Goal: Information Seeking & Learning: Check status

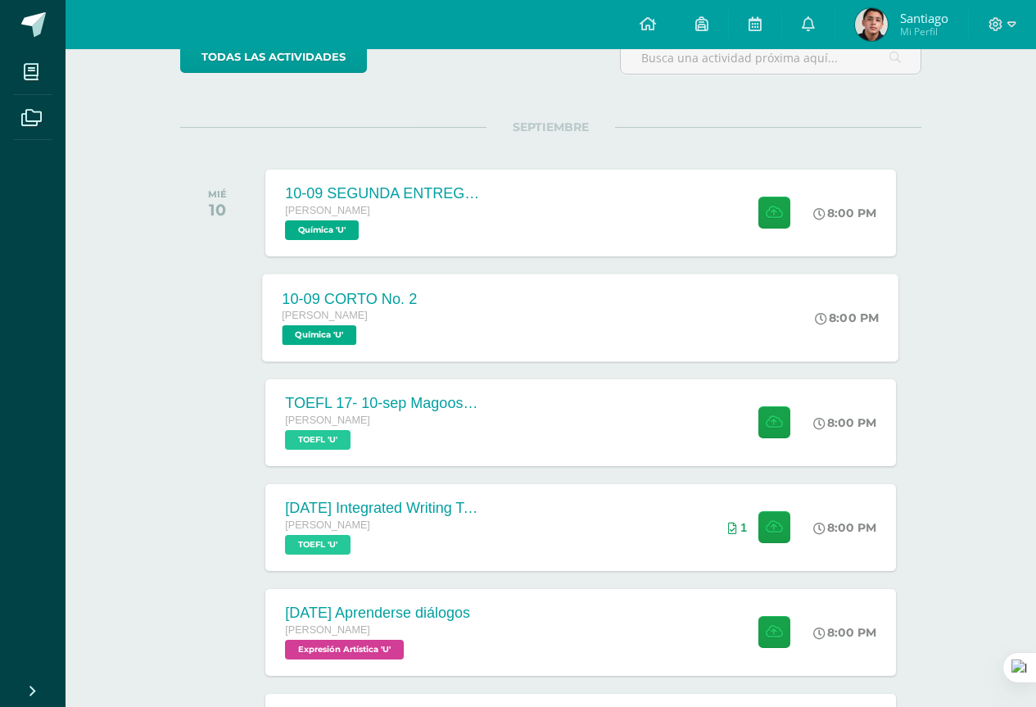
scroll to position [246, 0]
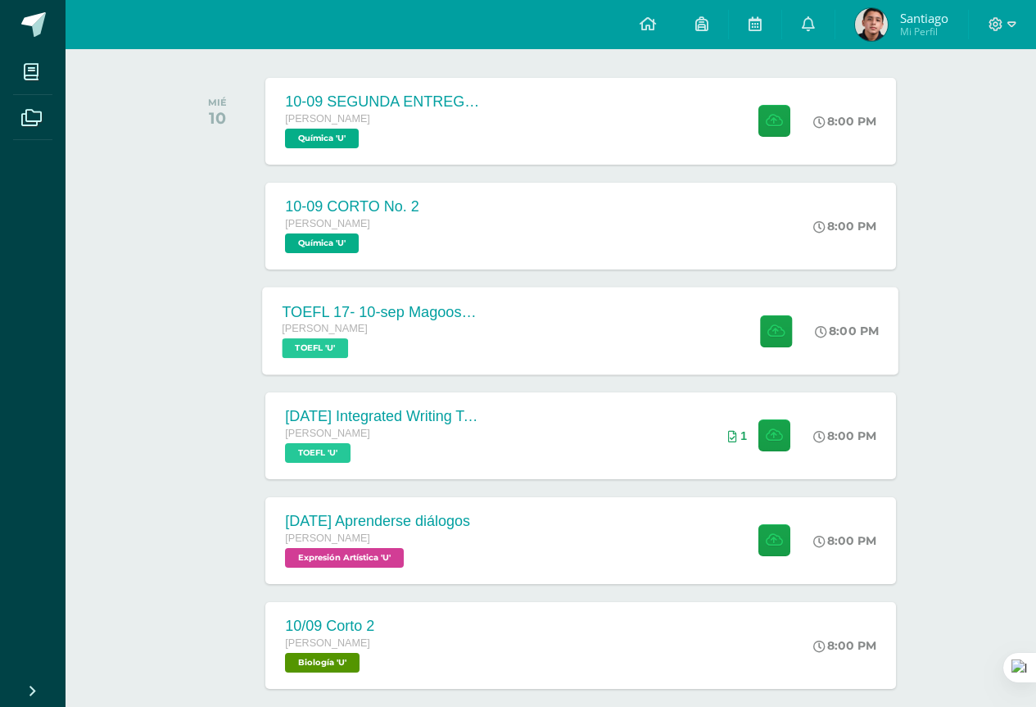
click at [470, 325] on div "[PERSON_NAME]" at bounding box center [382, 329] width 198 height 18
click at [0, 0] on div "Cargando contenido" at bounding box center [0, 0] width 0 height 0
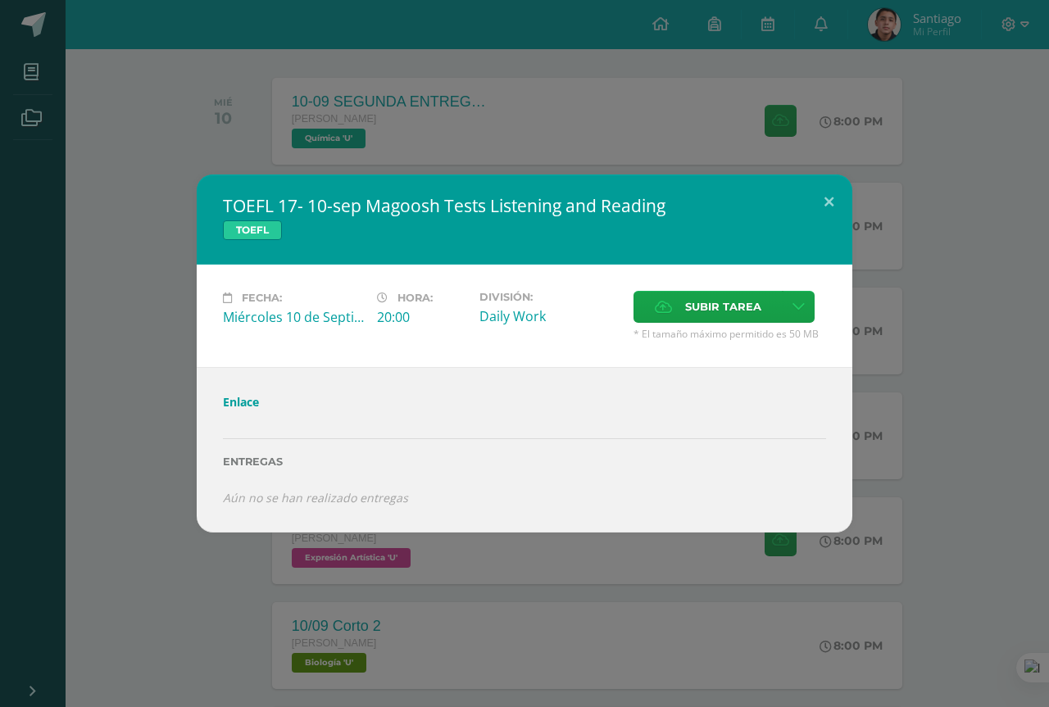
click at [128, 412] on div "TOEFL 17- 10-sep Magoosh Tests Listening and Reading TOEFL Fecha: Miércoles 10 …" at bounding box center [524, 353] width 1035 height 358
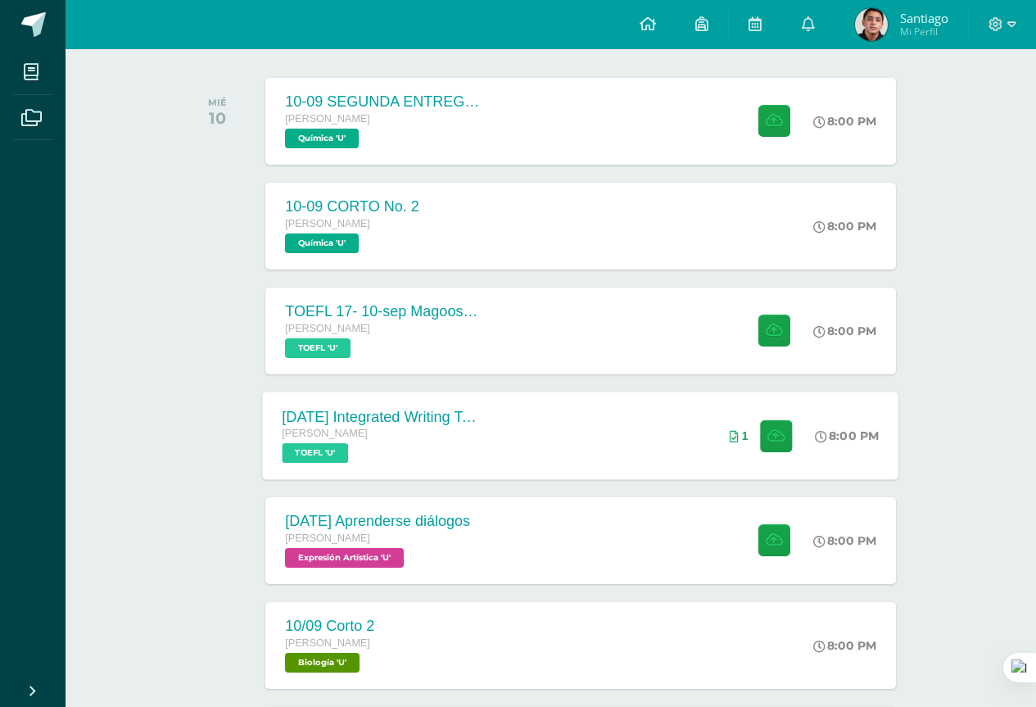
click at [445, 451] on div "[PERSON_NAME] TOEFL 'U'" at bounding box center [382, 444] width 198 height 38
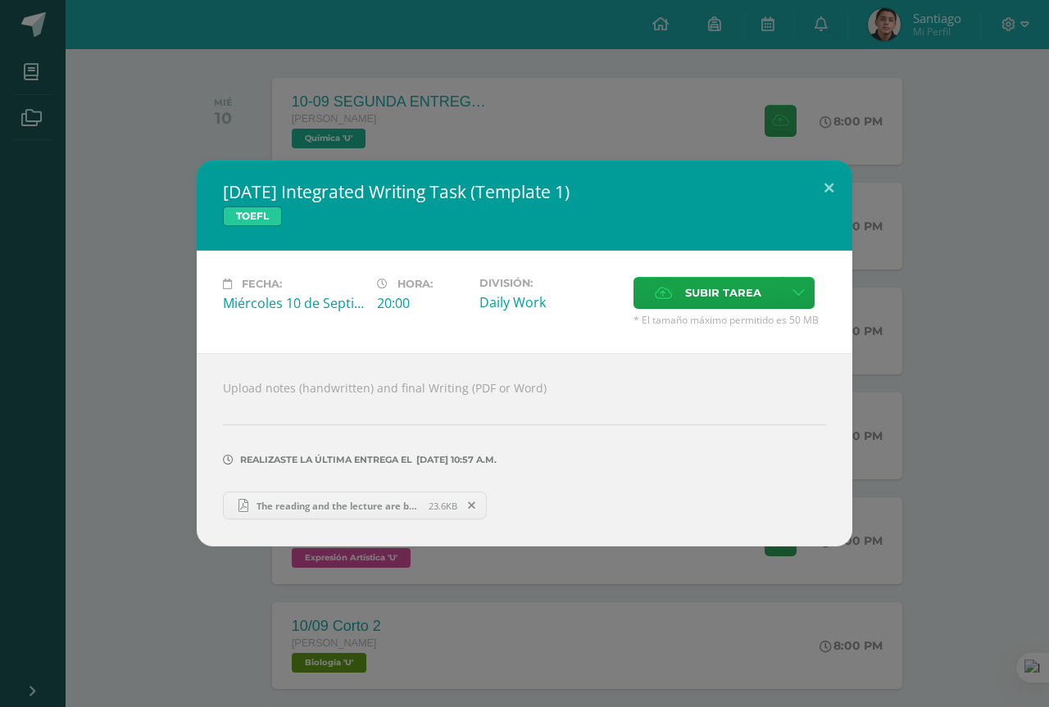
click at [128, 445] on div "[DATE] Integrated Writing Task (Template 1) TOEFL Fecha: [DATE] Hora: 20:00 Div…" at bounding box center [524, 354] width 1035 height 386
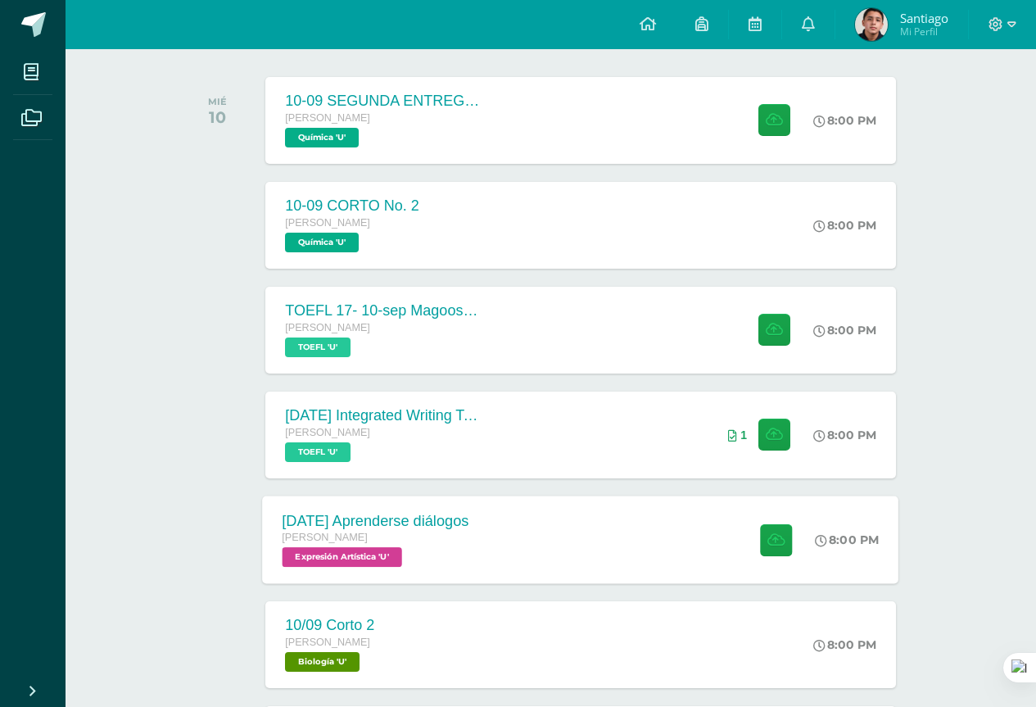
scroll to position [328, 0]
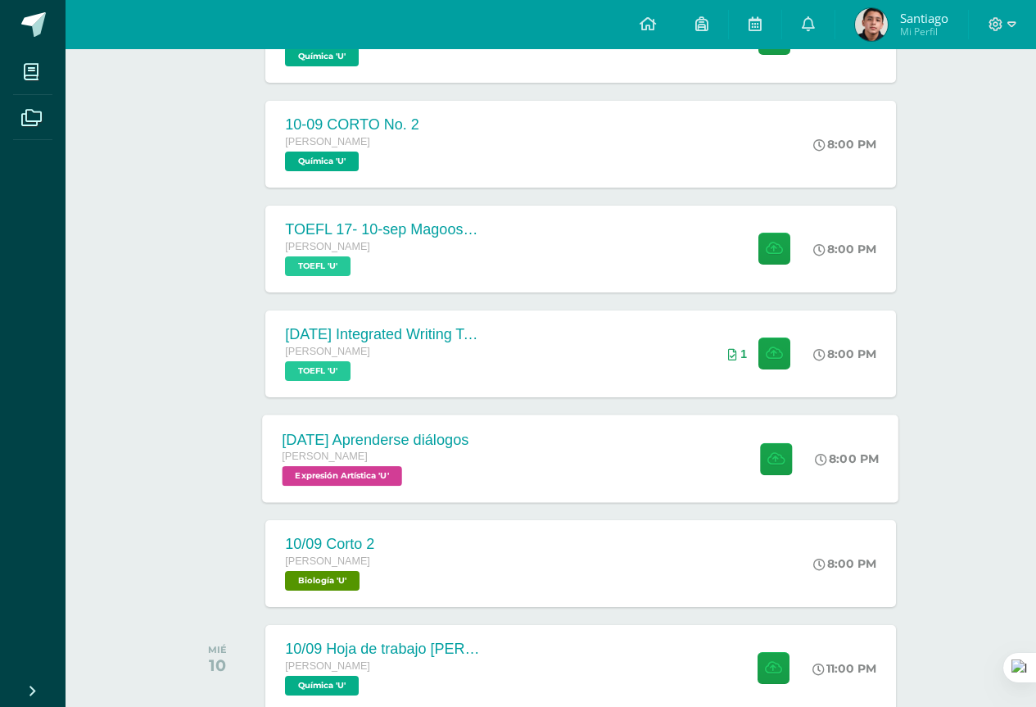
click at [317, 455] on span "[PERSON_NAME]" at bounding box center [326, 456] width 86 height 11
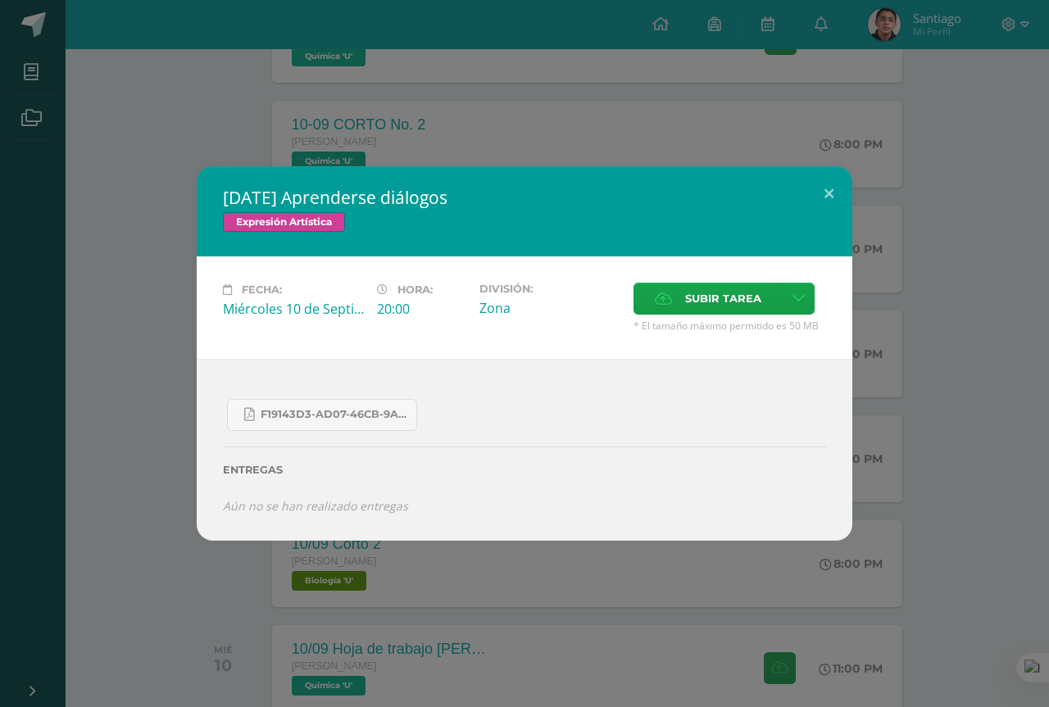
click at [170, 465] on div "[DATE] Aprenderse diálogos Expresión Artística Fecha: [DATE] Hora: 20:00 Divisi…" at bounding box center [524, 353] width 1035 height 374
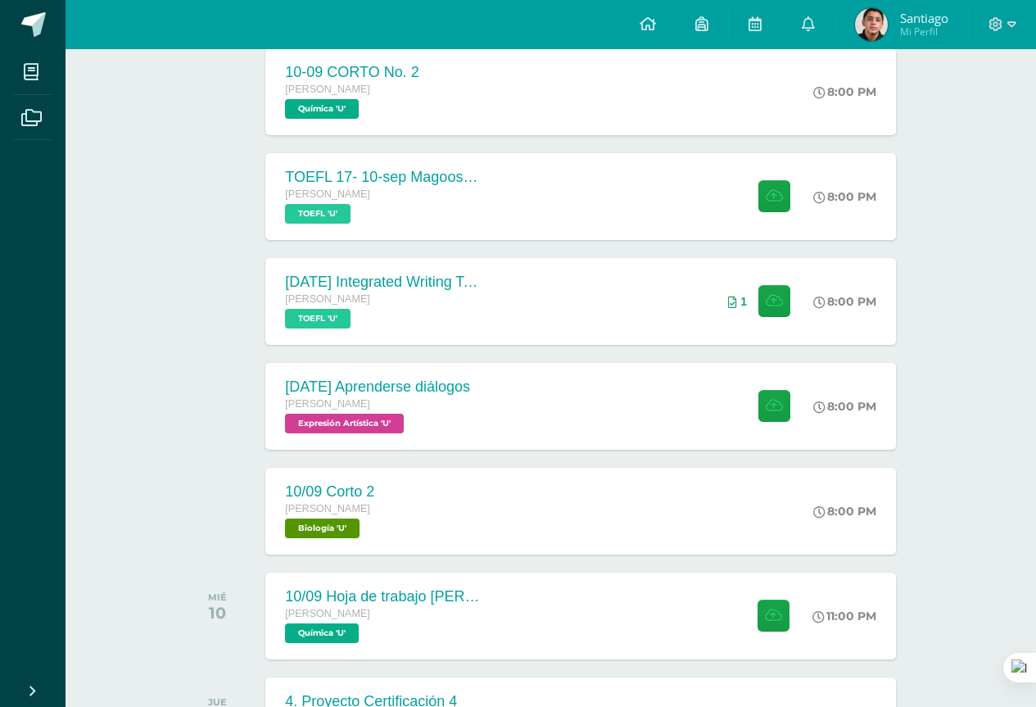
scroll to position [492, 0]
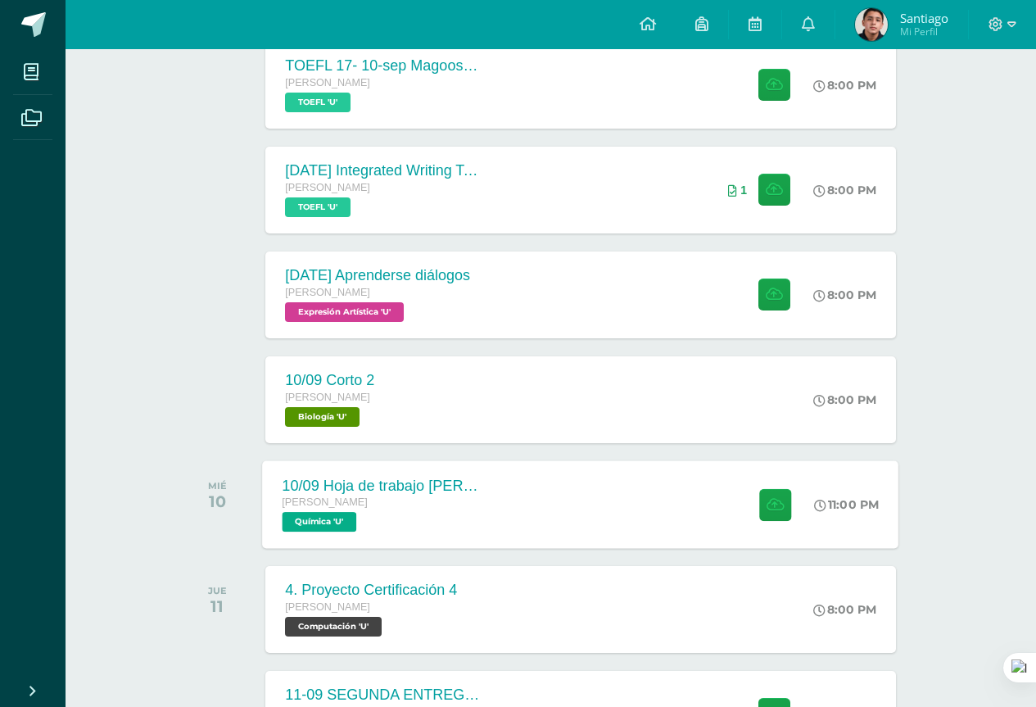
click at [331, 478] on div "10/09 Hoja de trabajo [PERSON_NAME] y cetonas" at bounding box center [382, 485] width 198 height 17
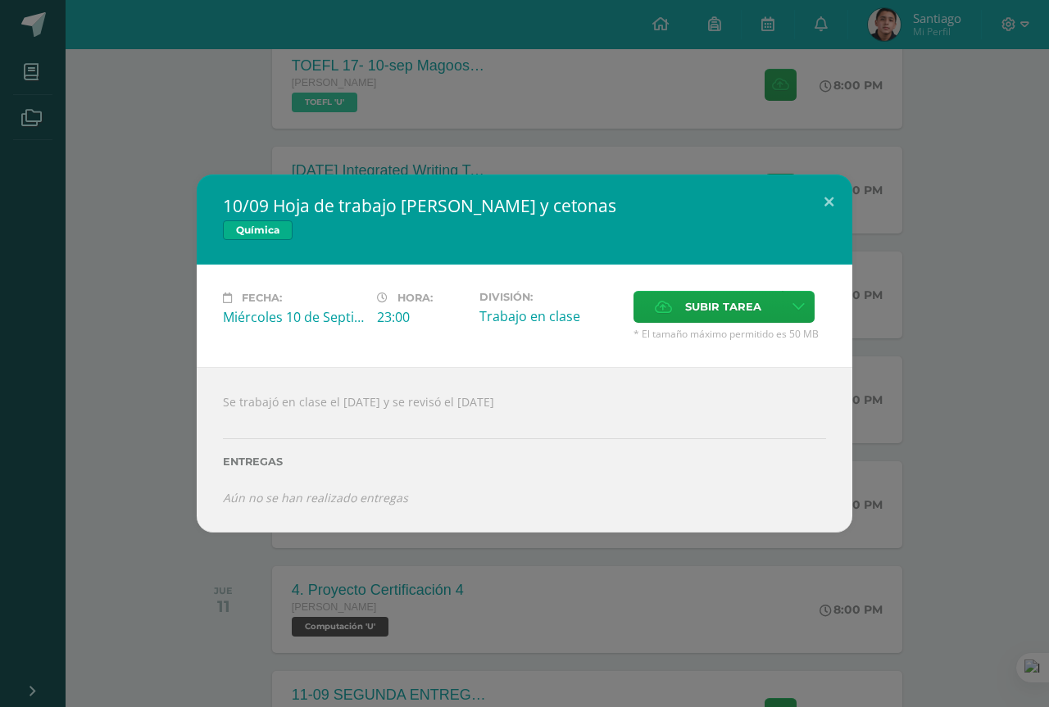
click at [116, 362] on div "10/09 Hoja de trabajo [PERSON_NAME] y cetonas Química Fecha: [DATE] Hora: 23:00…" at bounding box center [524, 353] width 1035 height 358
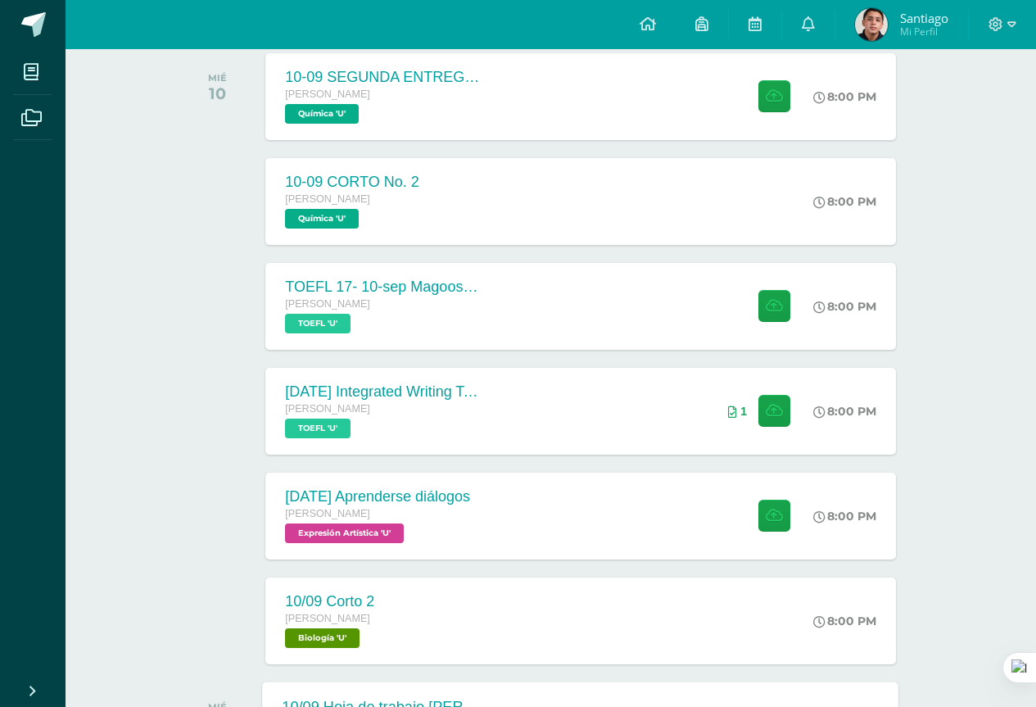
scroll to position [246, 0]
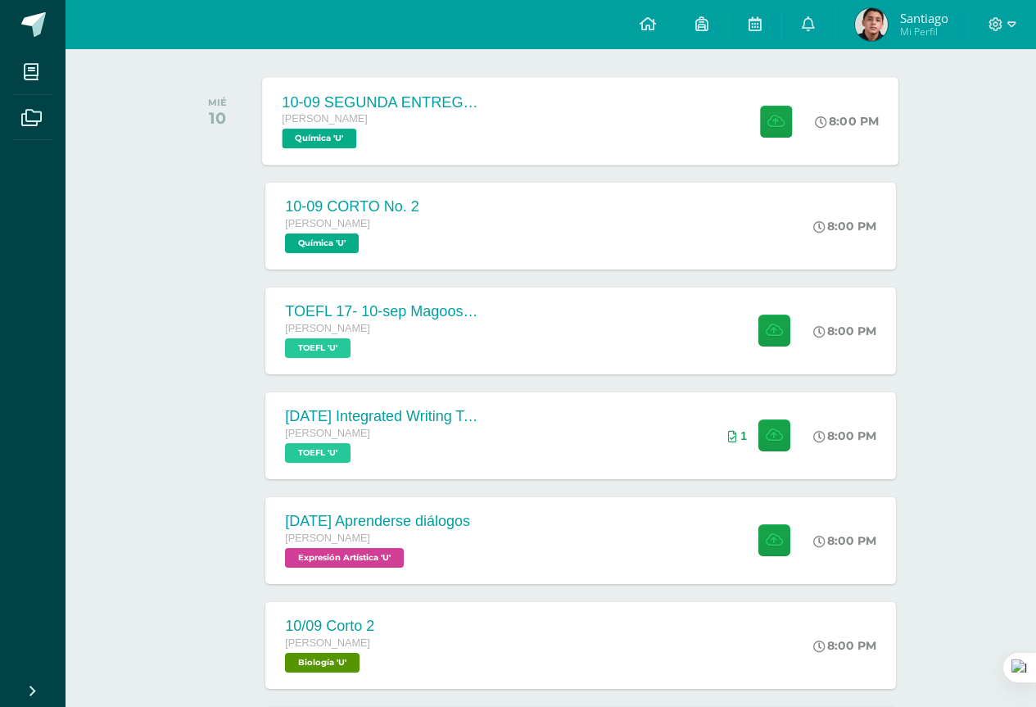
click at [481, 131] on div "10-09 SEGUNDA ENTREGA DE GUÍA [PERSON_NAME] Química 'U'" at bounding box center [382, 121] width 238 height 88
click at [503, 131] on div "10-09 SEGUNDA ENTREGA DE GUÍA [PERSON_NAME] Química 'U' 8:00 PM 10-09 SEGUNDA E…" at bounding box center [581, 121] width 636 height 88
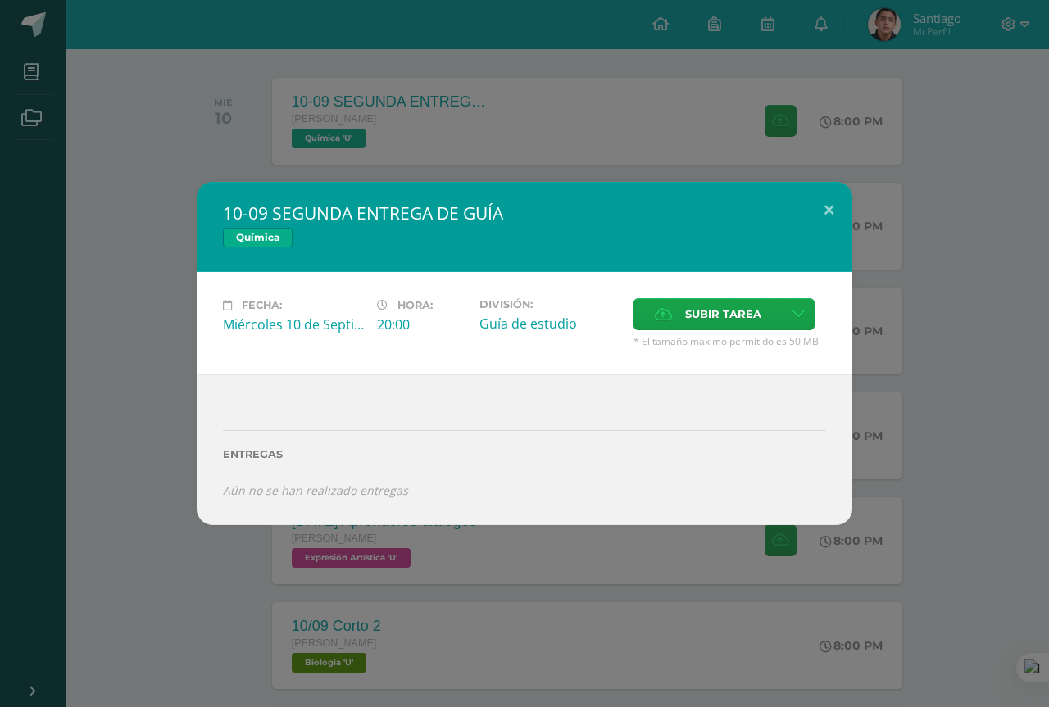
click at [994, 340] on div "10-09 SEGUNDA ENTREGA DE GUÍA Química Fecha: Miércoles 10 de Septiembre Hora: 2…" at bounding box center [524, 353] width 1035 height 342
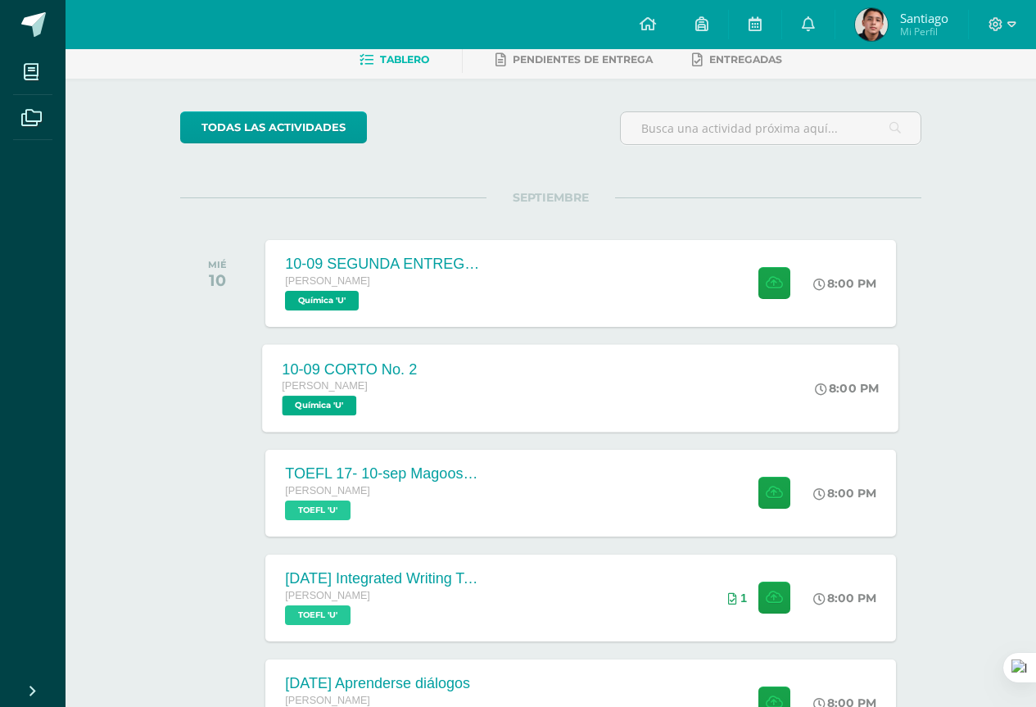
scroll to position [82, 0]
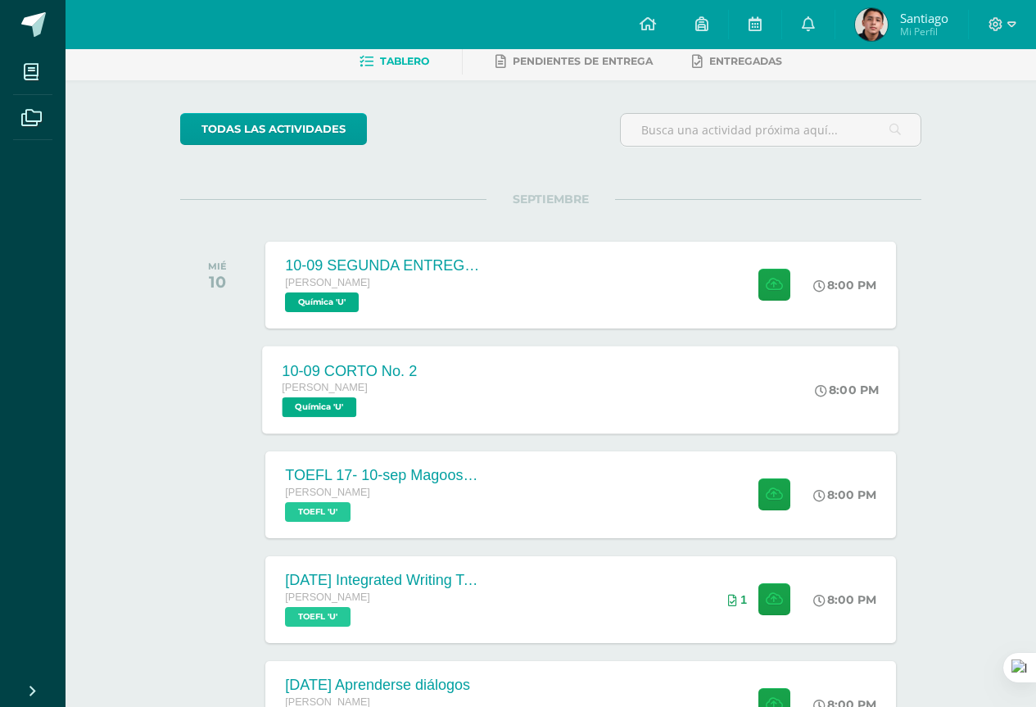
click at [636, 251] on div "10-09 SEGUNDA ENTREGA DE GUÍA Quinto Bachillerato Química 'U' 8:00 PM 10-09 SEG…" at bounding box center [580, 285] width 630 height 87
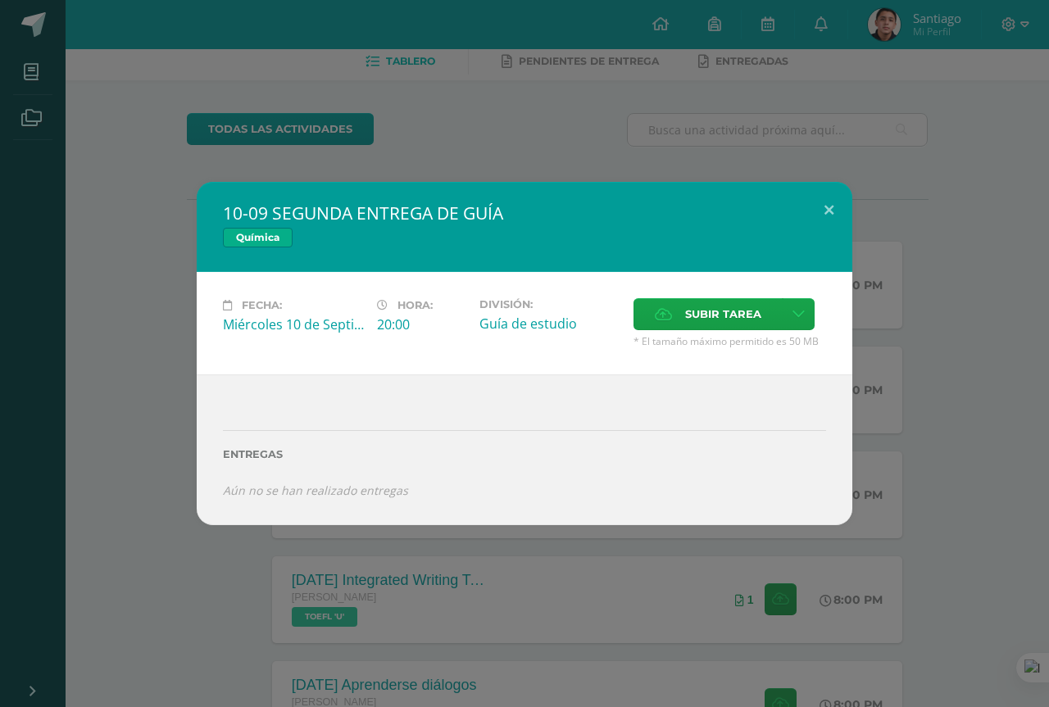
click at [437, 135] on div "10-09 SEGUNDA ENTREGA DE GUÍA Química Fecha: Miércoles 10 de Septiembre Hora: 2…" at bounding box center [524, 353] width 1049 height 707
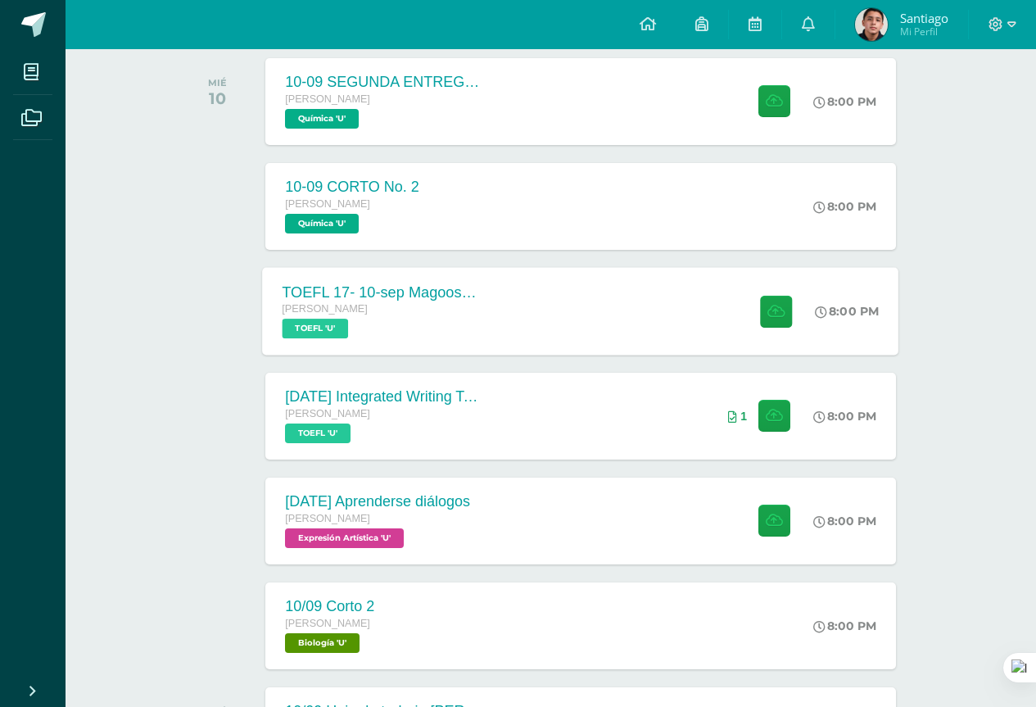
scroll to position [246, 0]
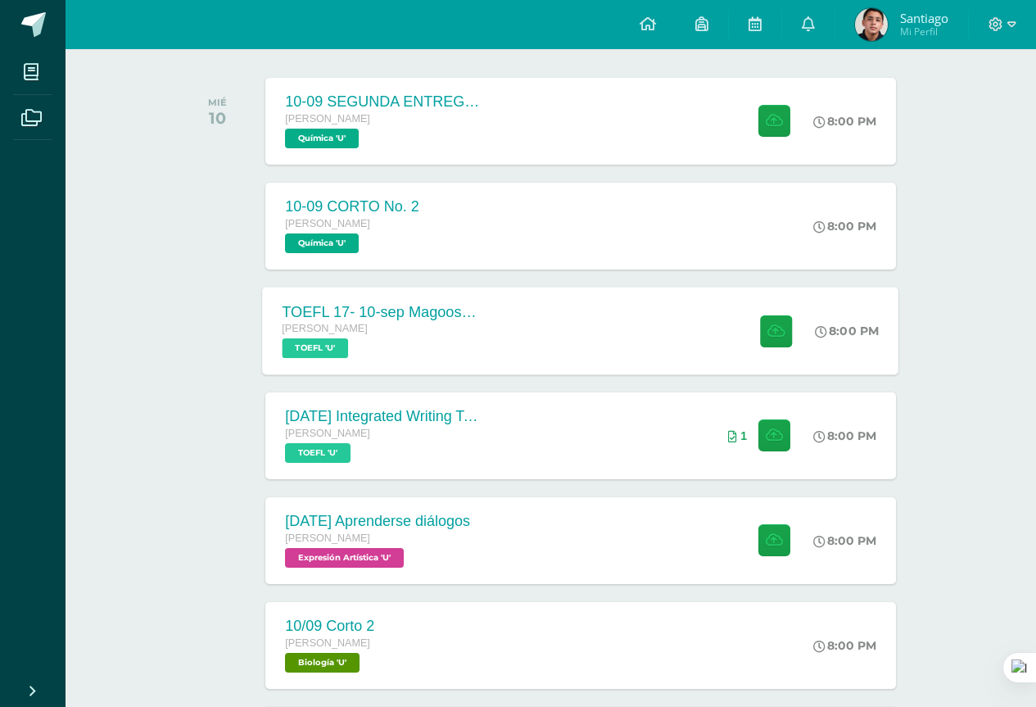
click at [474, 326] on div "Quinto Bachillerato" at bounding box center [382, 329] width 198 height 18
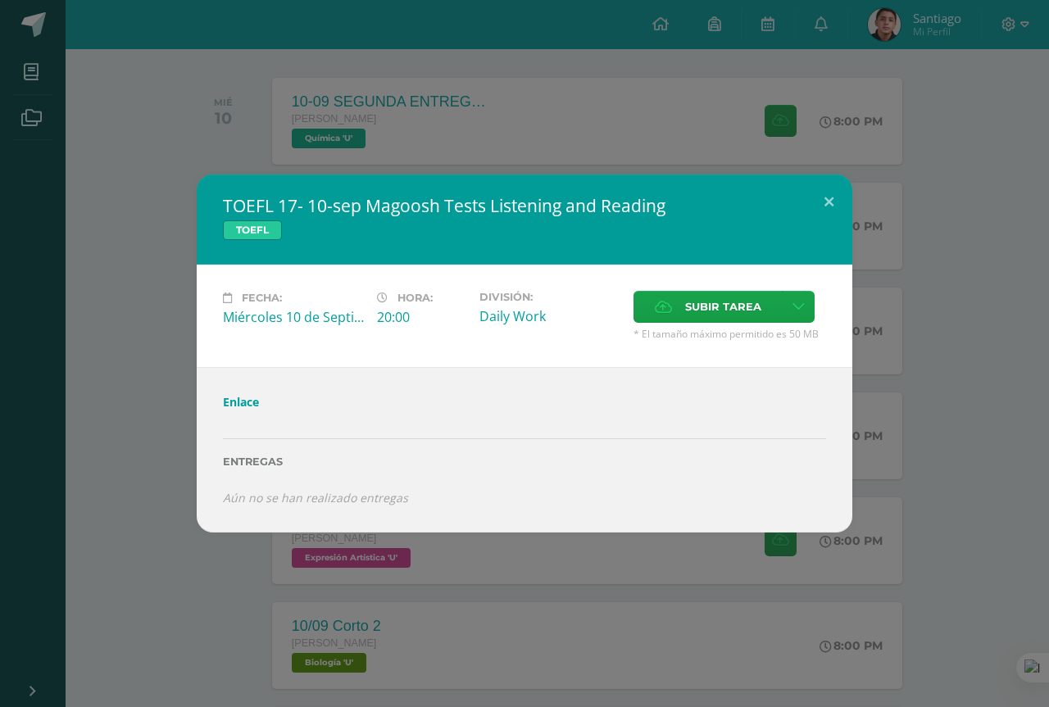
click at [150, 347] on div "TOEFL 17- 10-sep Magoosh Tests Listening and Reading TOEFL Fecha: Miércoles 10 …" at bounding box center [524, 353] width 1035 height 358
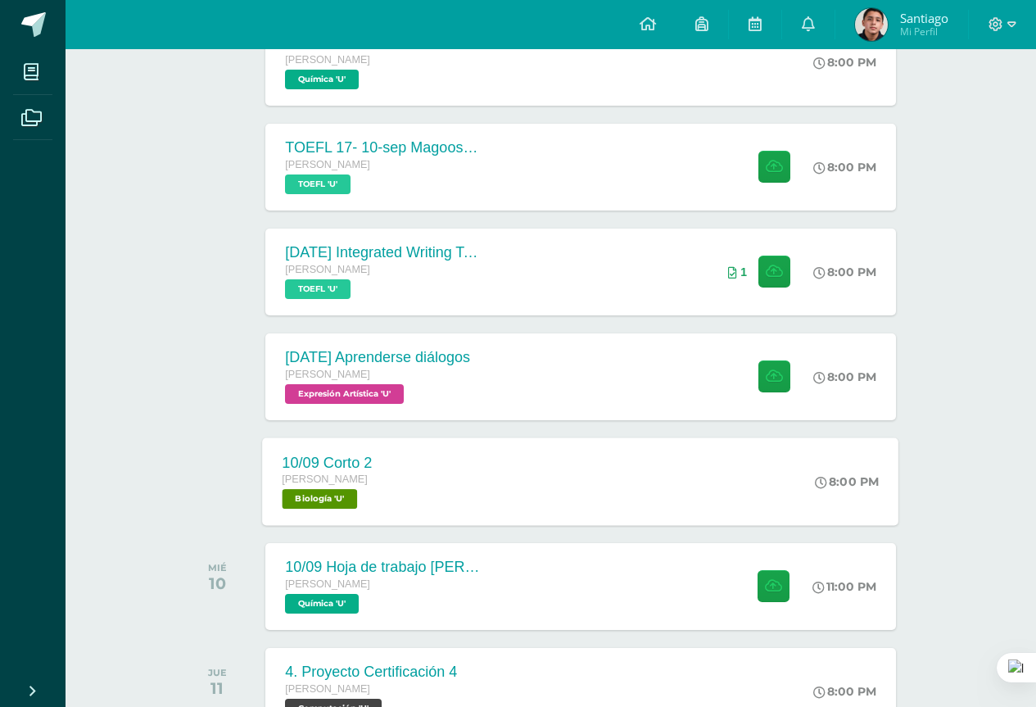
scroll to position [573, 0]
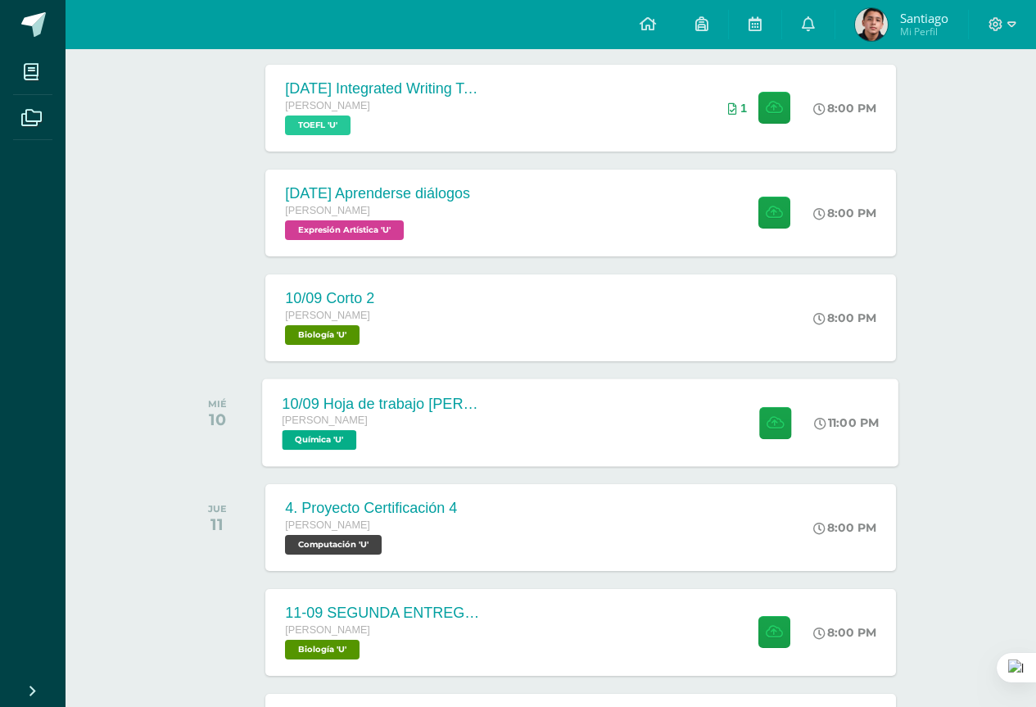
click at [457, 400] on div "10/09 Hoja de trabajo Aldehídos y cetonas" at bounding box center [382, 403] width 198 height 17
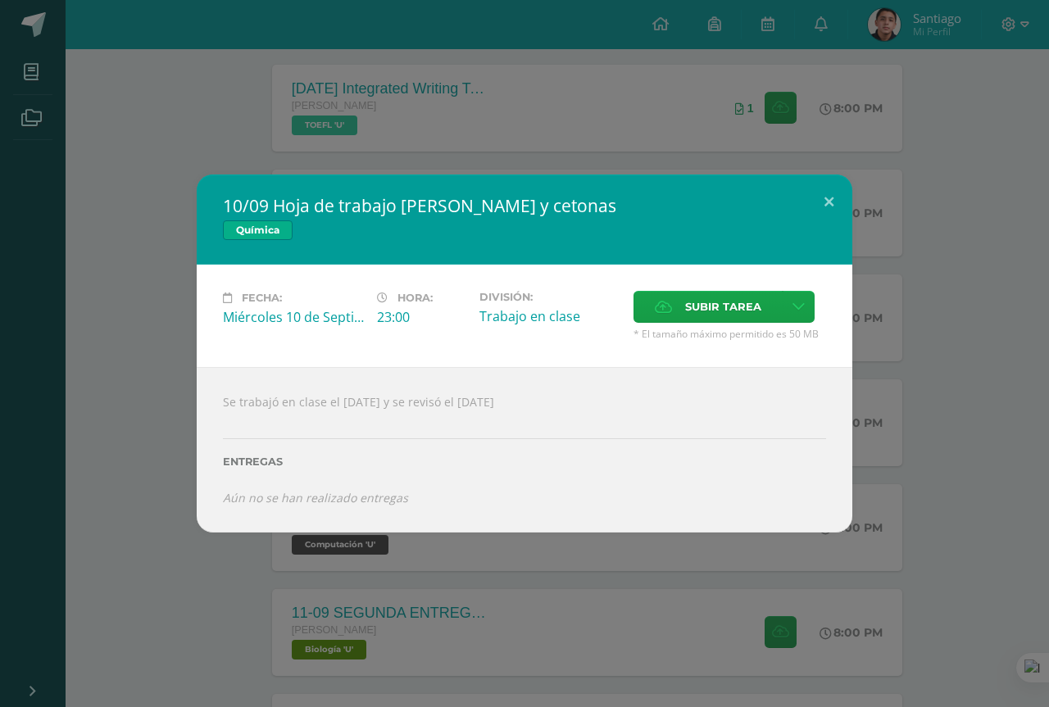
click at [157, 405] on div "10/09 Hoja de trabajo Aldehídos y cetonas Química Fecha: Miércoles 10 de Septie…" at bounding box center [524, 353] width 1035 height 358
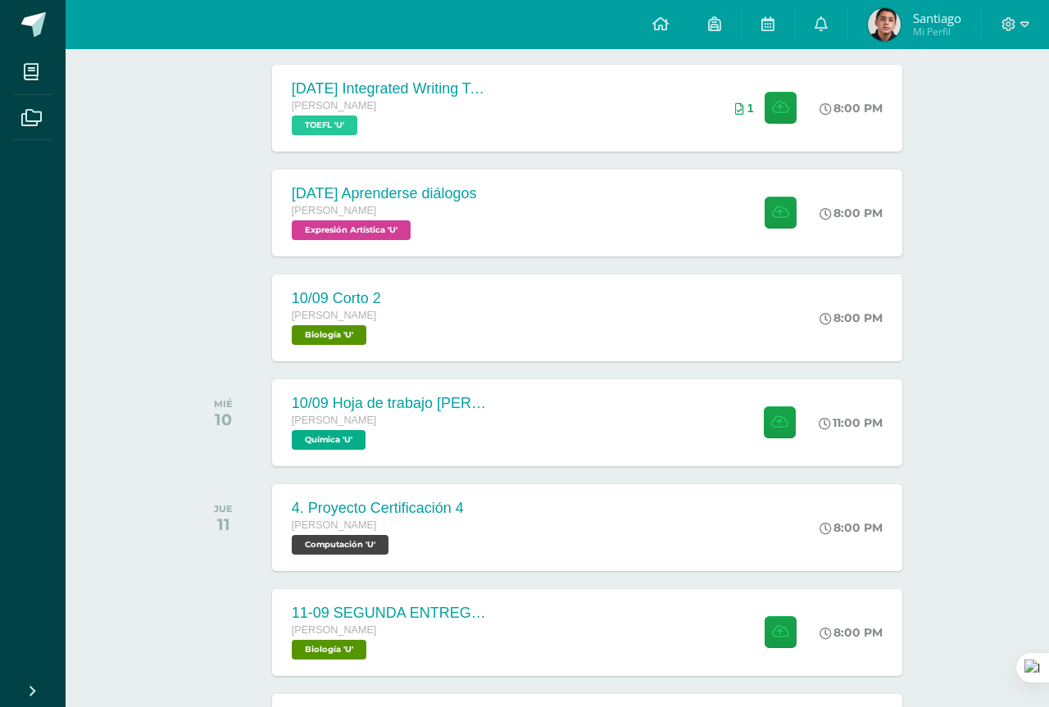
click at [157, 405] on div "10/09 Hoja de trabajo Aldehídos y cetonas Química Fecha: Miércoles 10 de Septie…" at bounding box center [524, 353] width 1035 height 358
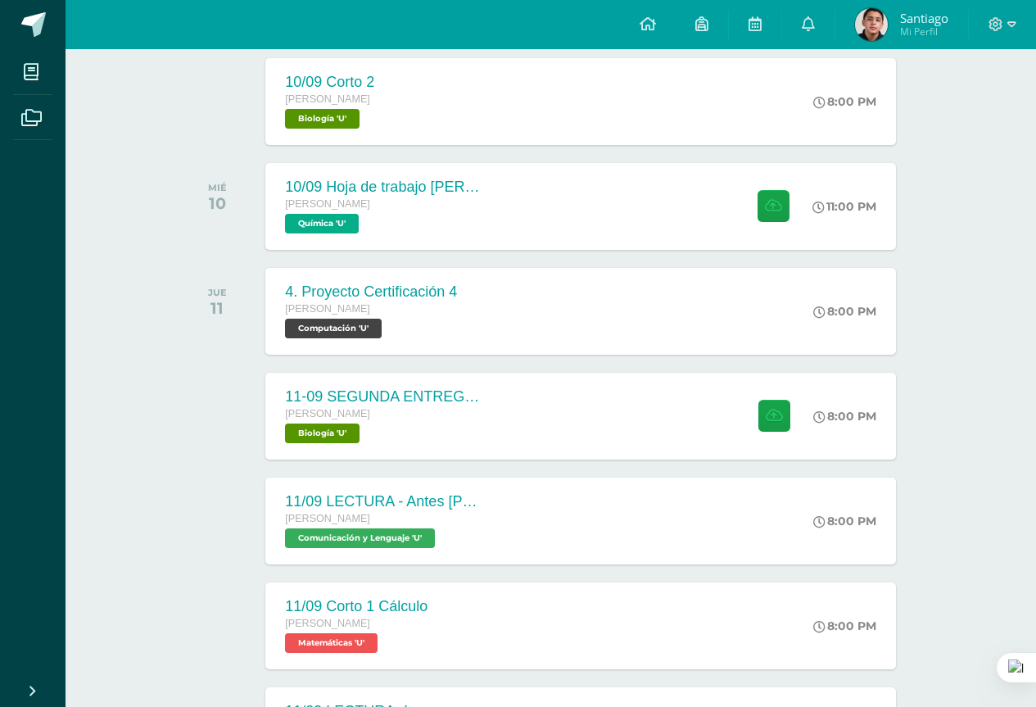
scroll to position [819, 0]
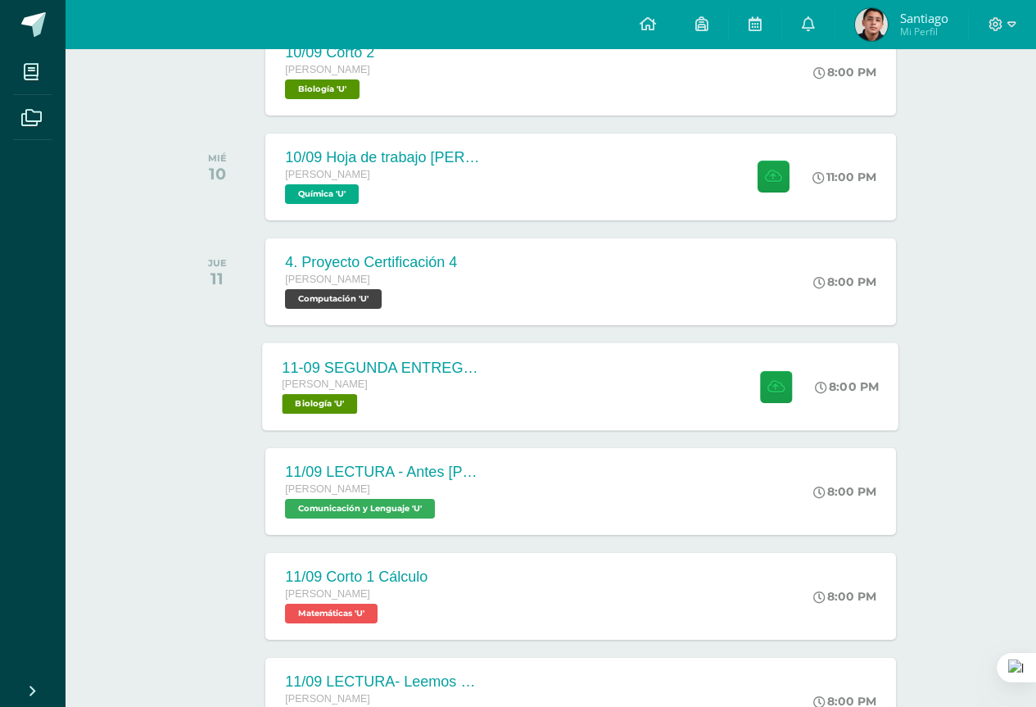
click at [365, 374] on div "11-09 SEGUNDA ENTREGA DE GUÍA" at bounding box center [382, 367] width 198 height 17
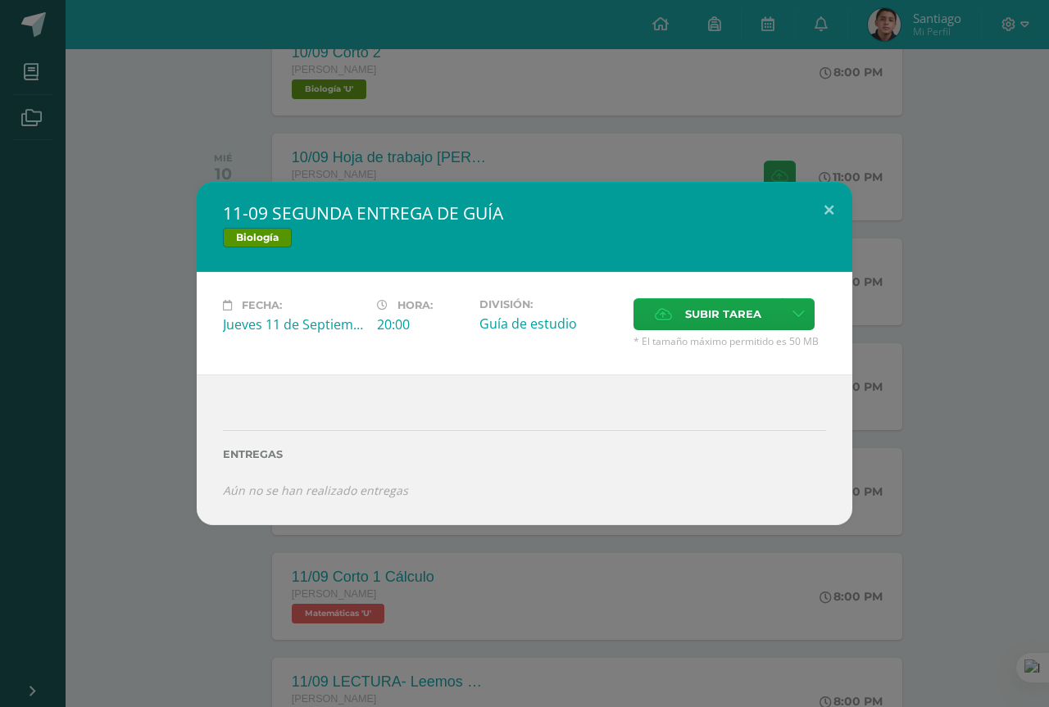
click at [62, 374] on div "11-09 SEGUNDA ENTREGA DE GUÍA Biología Fecha: Jueves 11 de Septiembre Hora: 20:…" at bounding box center [524, 353] width 1035 height 342
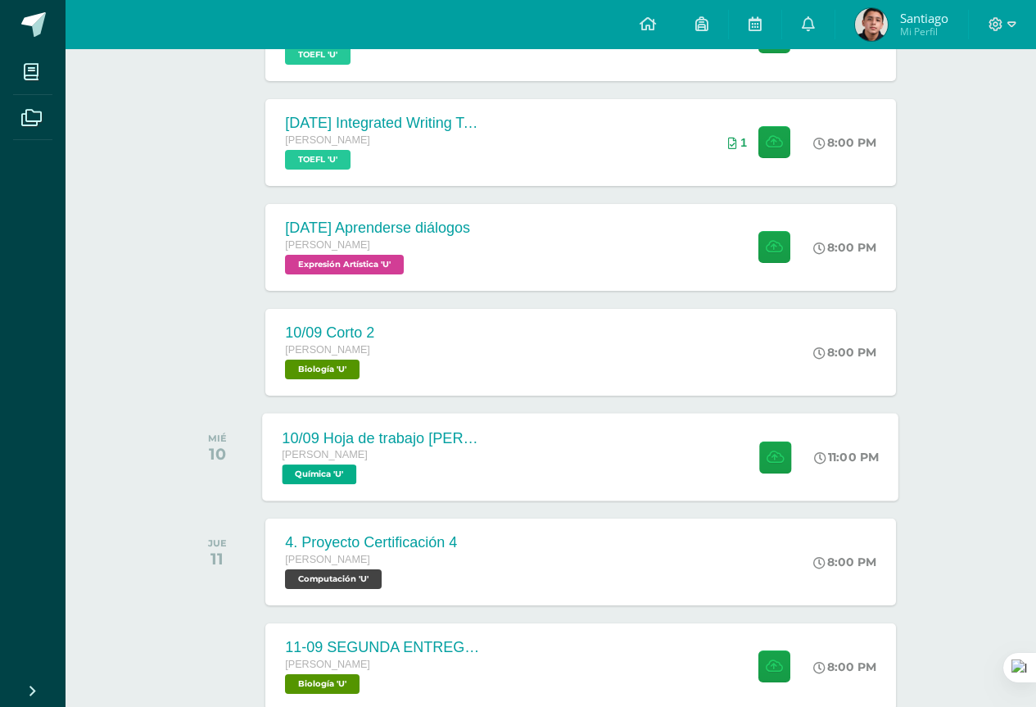
scroll to position [246, 0]
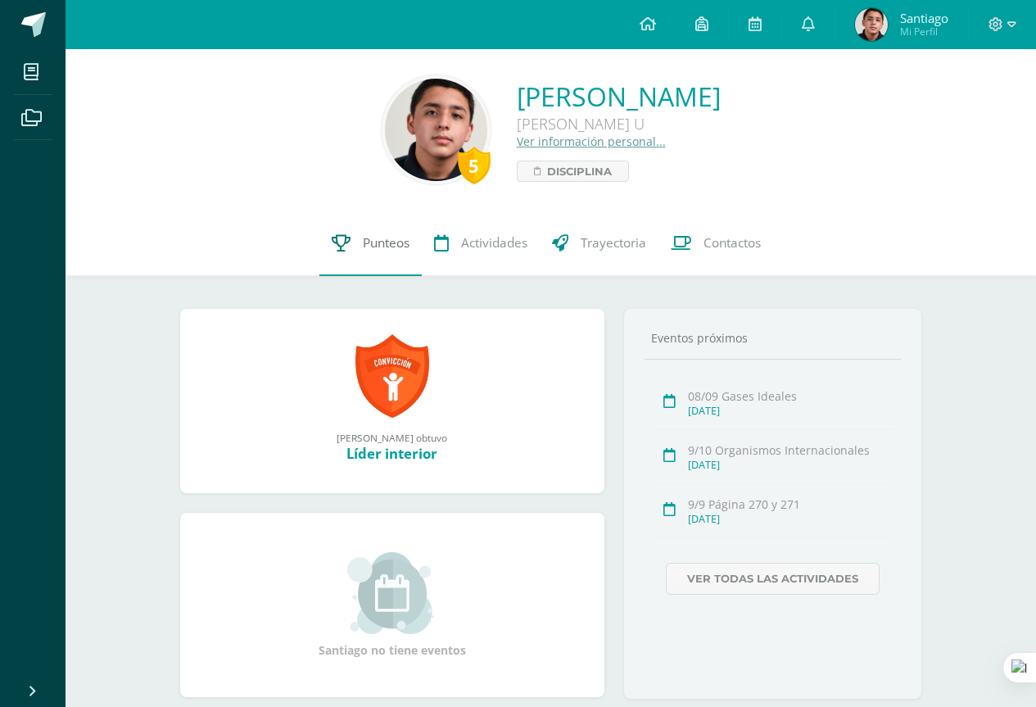
click at [369, 227] on link "Punteos" at bounding box center [370, 244] width 102 height 66
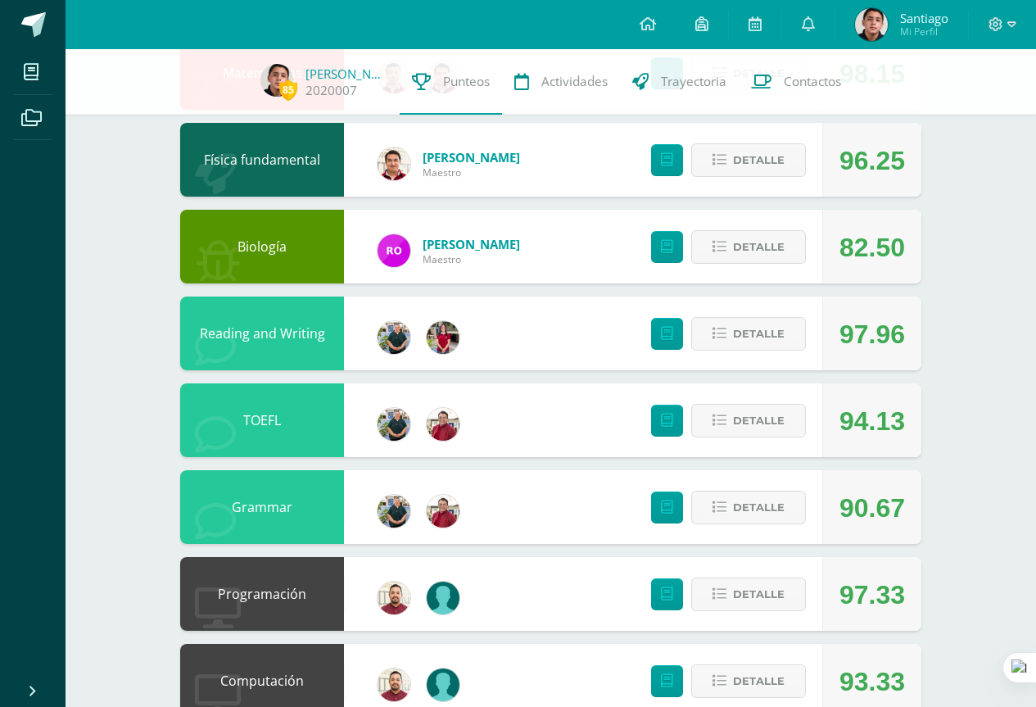
scroll to position [704, 0]
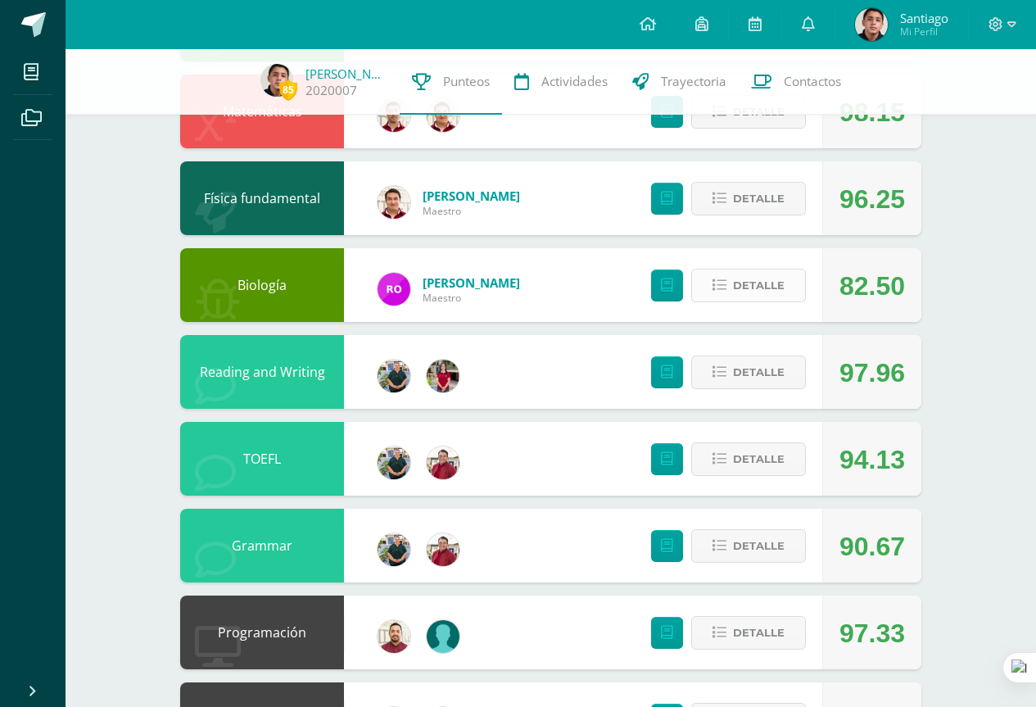
click at [747, 296] on span "Detalle" at bounding box center [759, 285] width 52 height 30
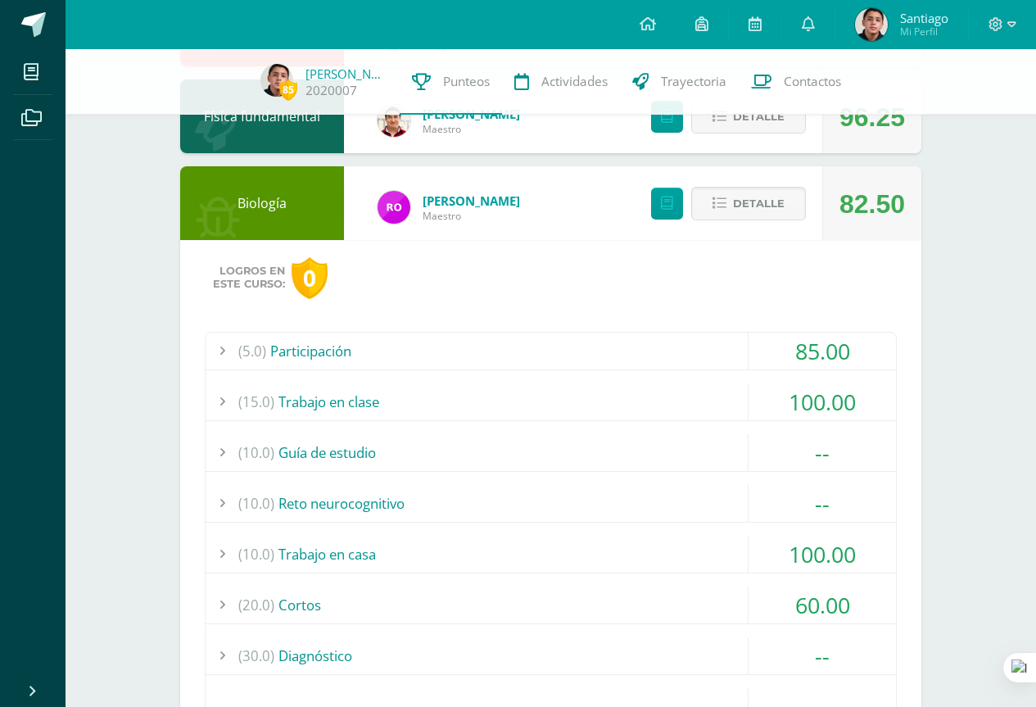
scroll to position [868, 0]
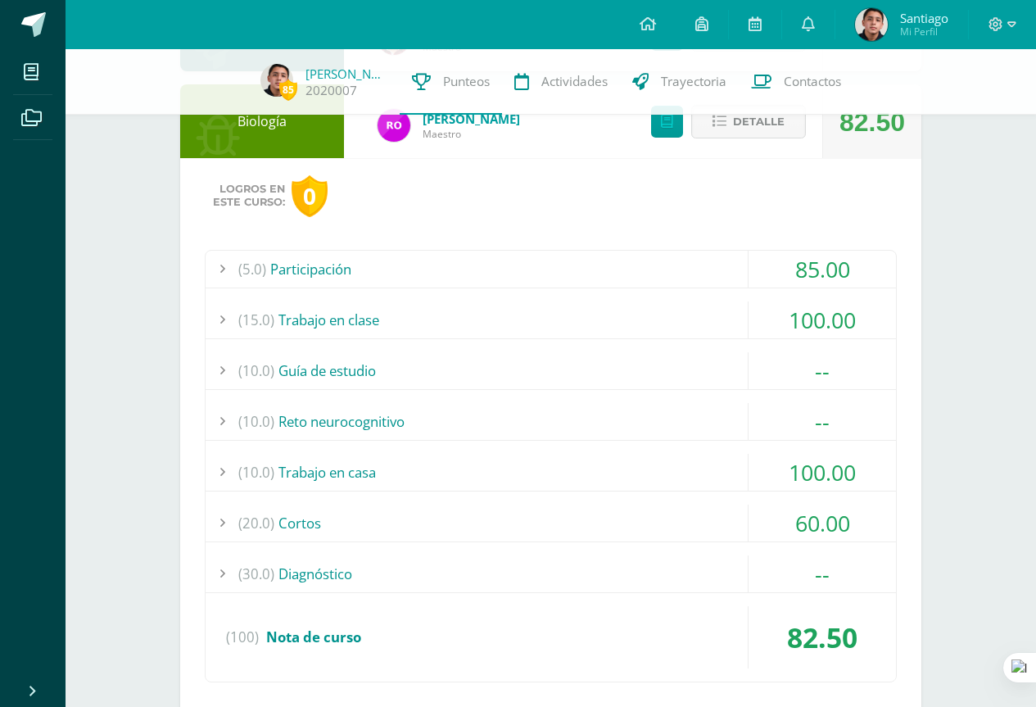
click at [677, 274] on div "(5.0) Participación" at bounding box center [551, 269] width 691 height 37
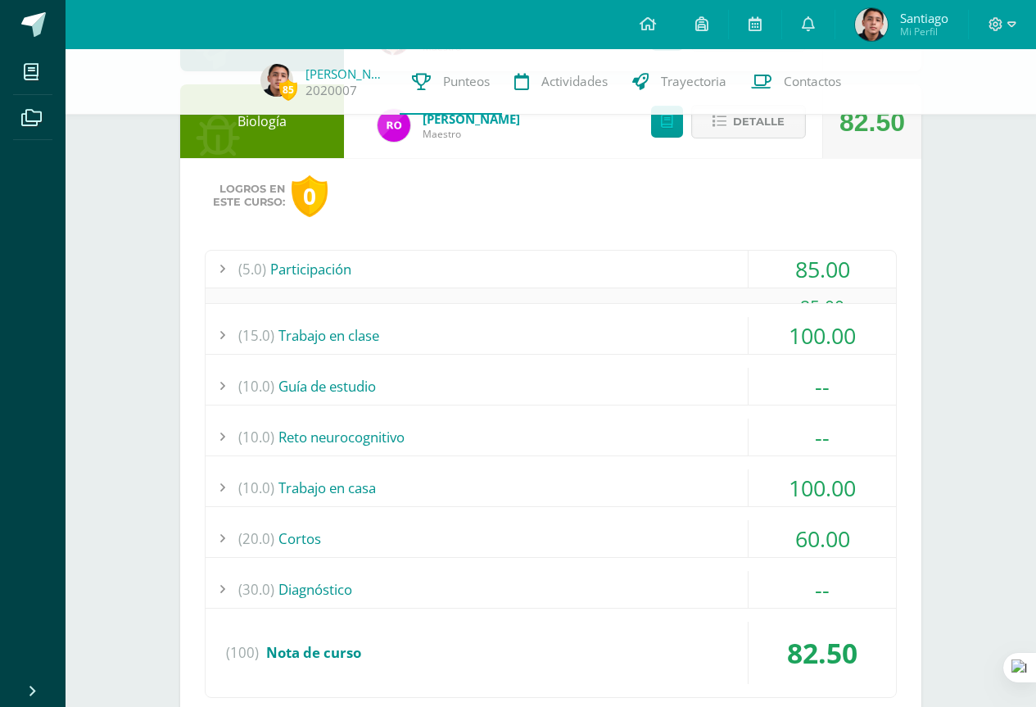
click at [677, 274] on div "(5.0) Participación" at bounding box center [551, 269] width 691 height 37
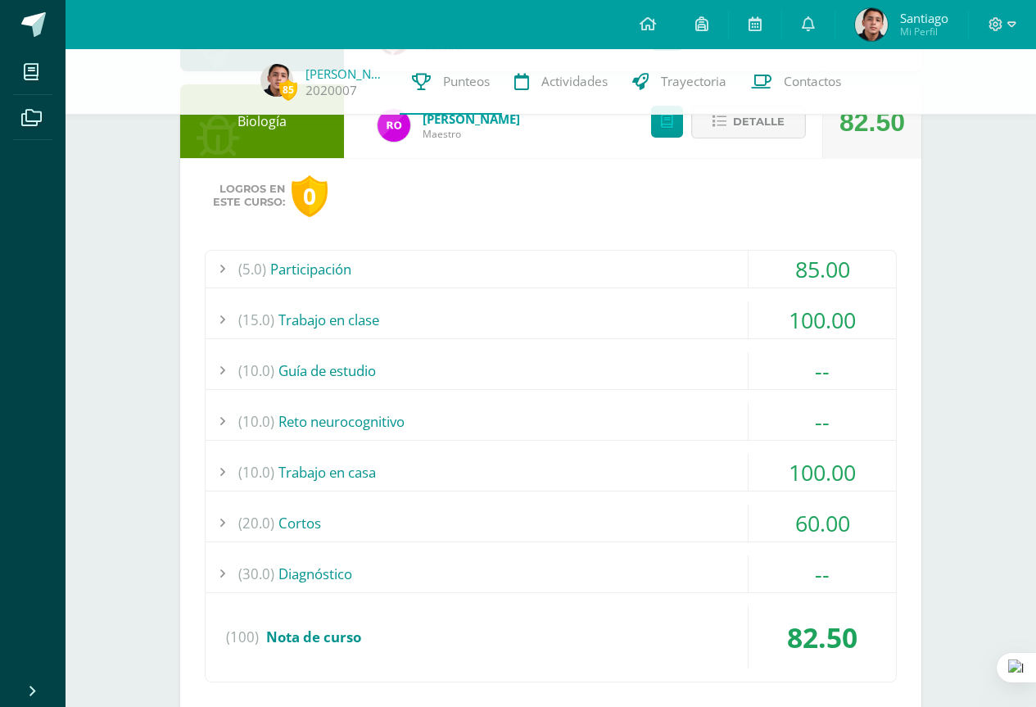
click at [998, 283] on div "85 Santiago Martínez 2020007 Punteos Actividades Trayectoria Contactos Pendient…" at bounding box center [551, 188] width 971 height 2014
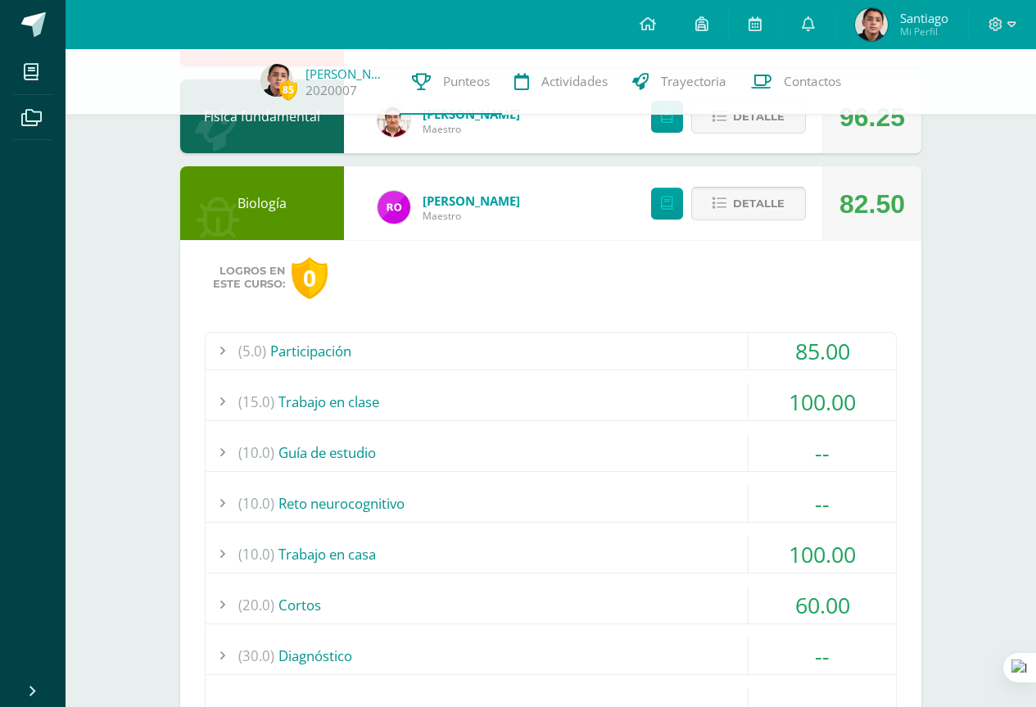
click at [795, 212] on button "Detalle" at bounding box center [748, 204] width 115 height 34
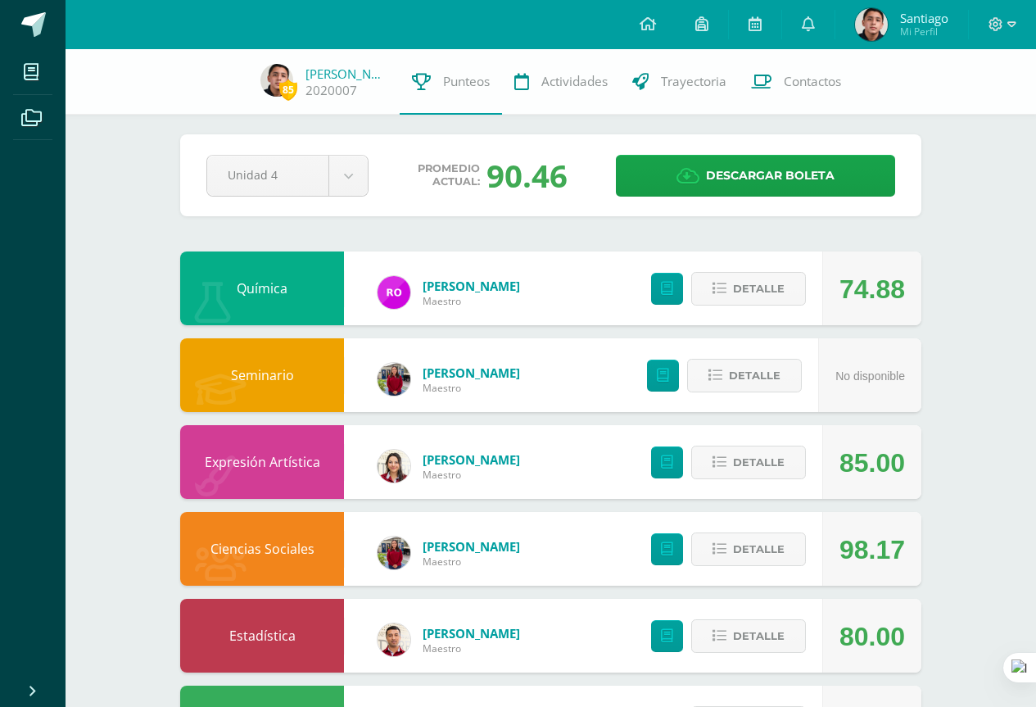
scroll to position [0, 0]
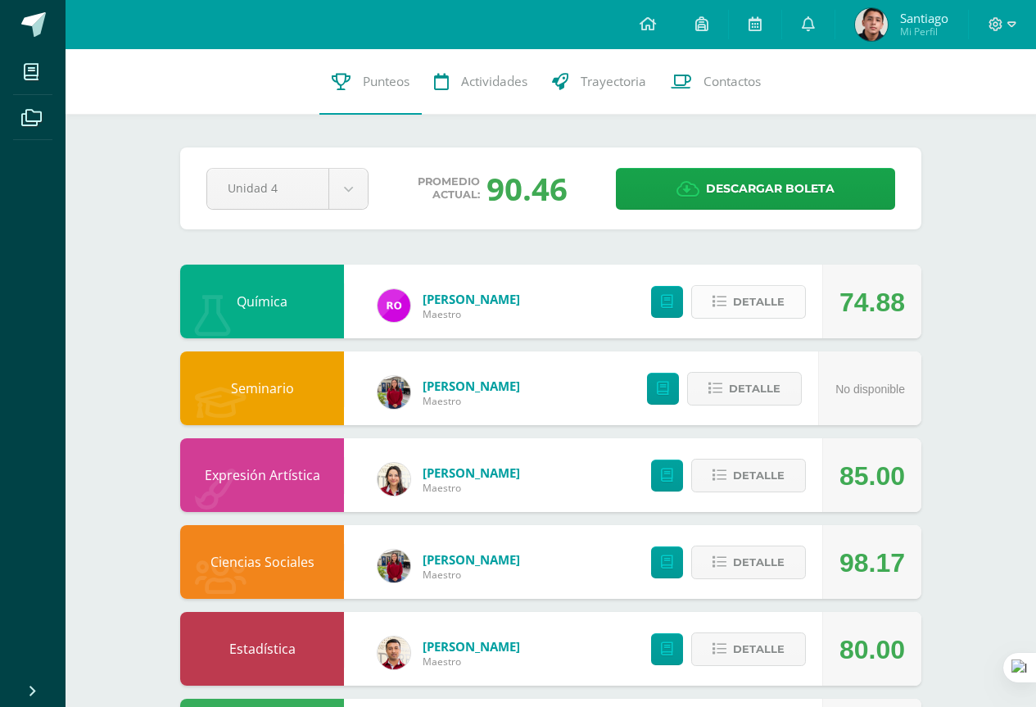
click at [753, 302] on span "Detalle" at bounding box center [759, 302] width 52 height 30
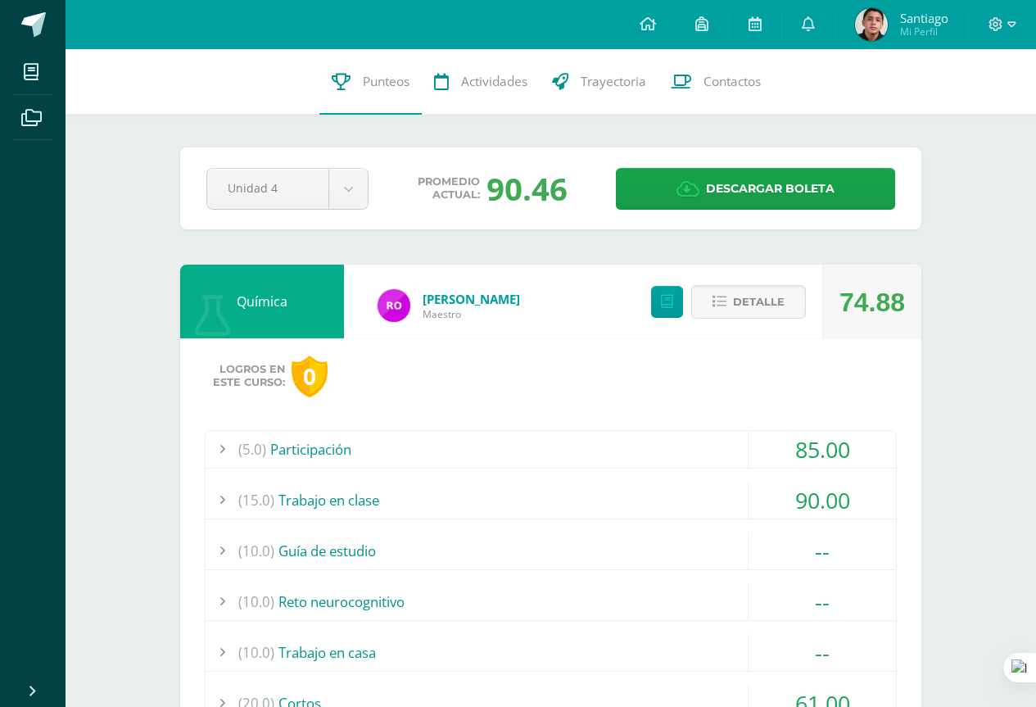
click at [663, 479] on div "(5.0) Participación 85.00 29/08 Participación en clase 85.00 (100)" at bounding box center [551, 646] width 692 height 433
click at [664, 493] on div "(15.0) Trabajo en clase" at bounding box center [551, 500] width 691 height 37
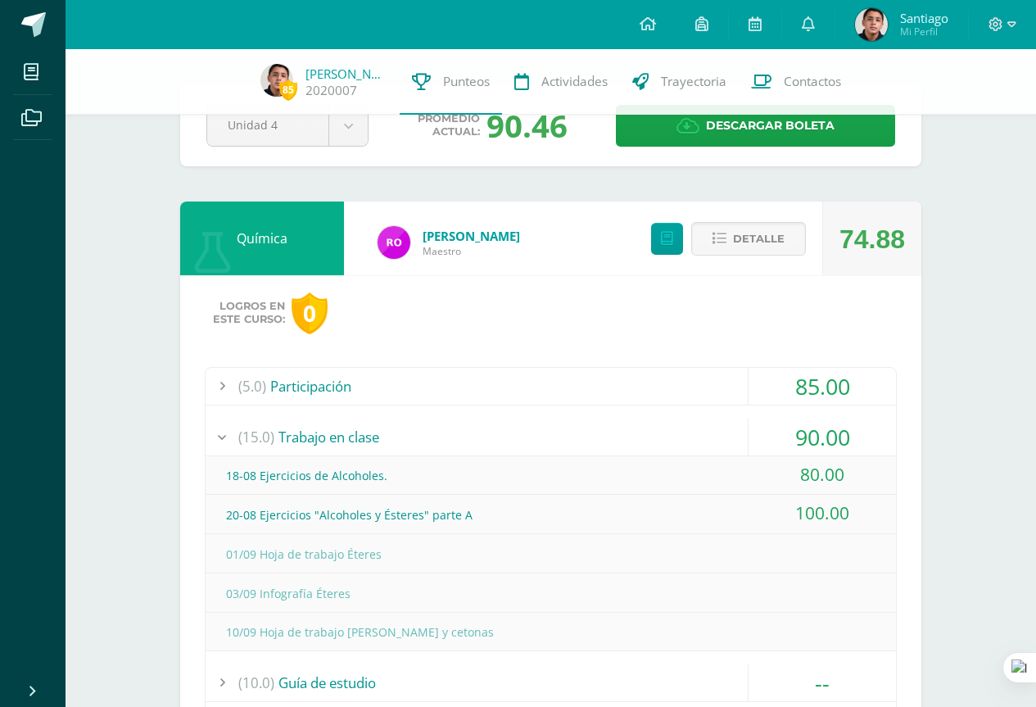
scroll to position [82, 0]
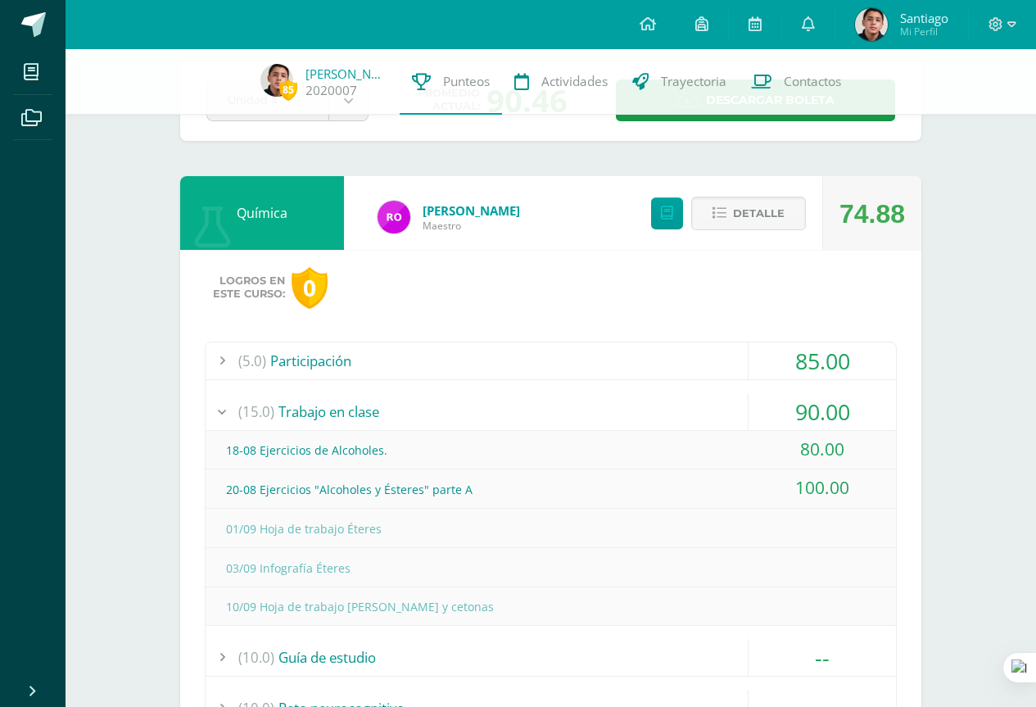
click at [613, 415] on div "(15.0) Trabajo en clase" at bounding box center [551, 411] width 691 height 37
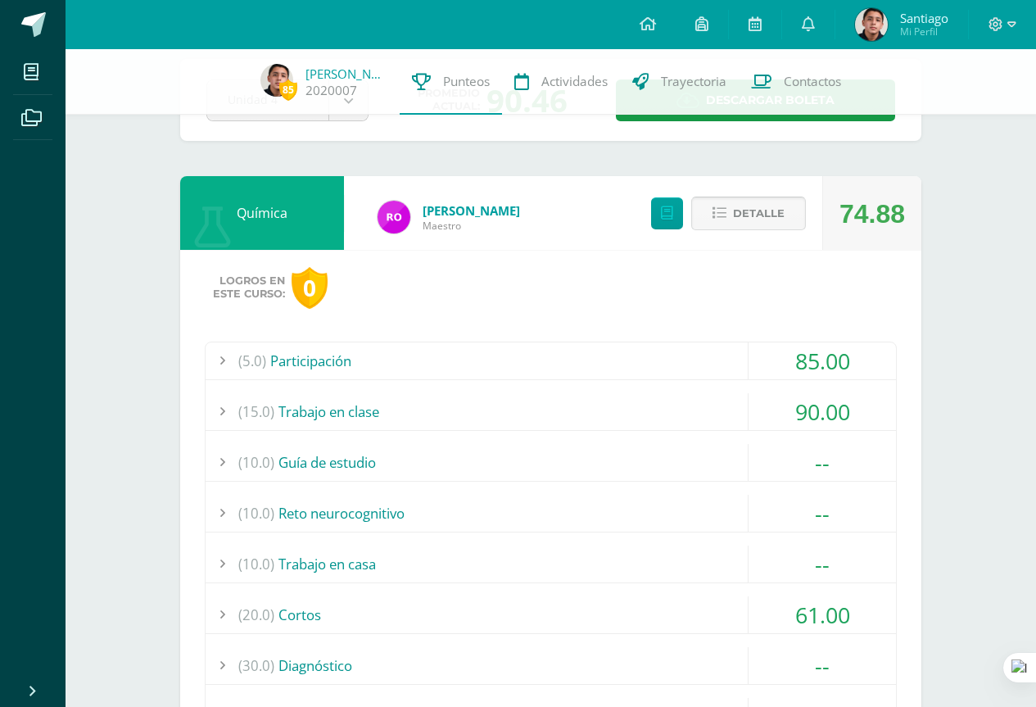
click at [756, 219] on span "Detalle" at bounding box center [759, 213] width 52 height 30
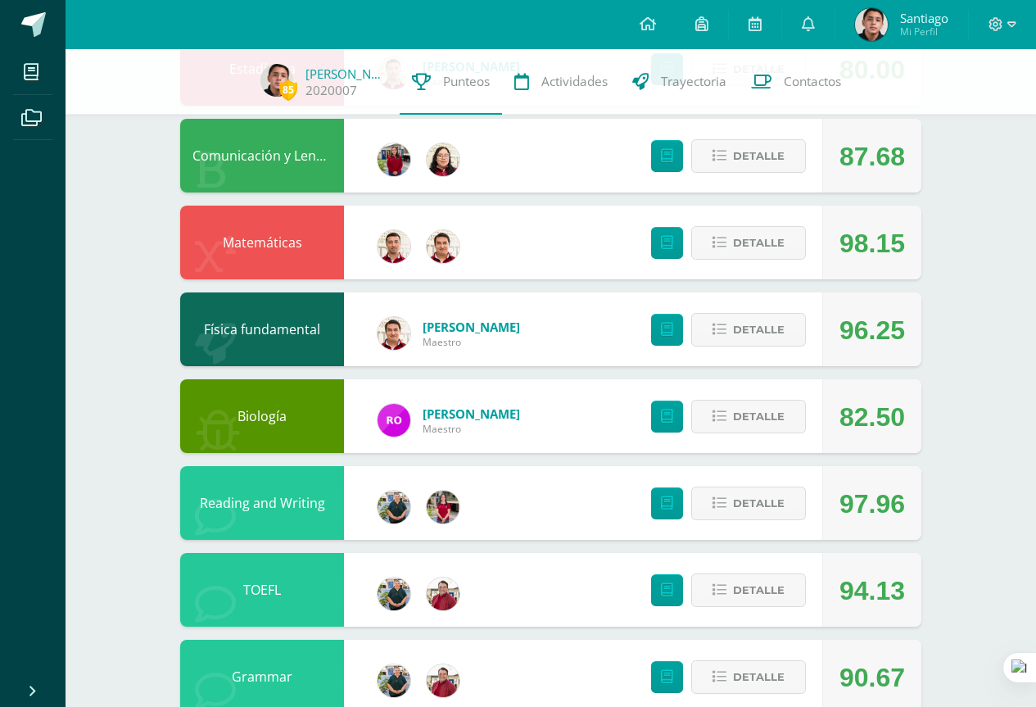
scroll to position [0, 0]
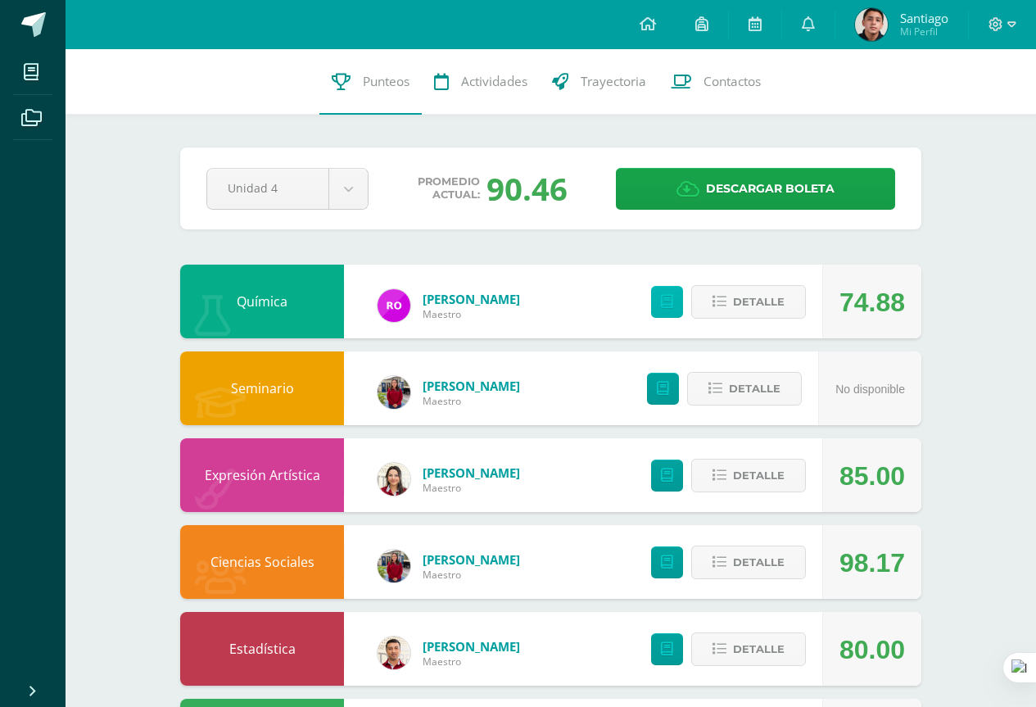
click at [669, 299] on icon at bounding box center [667, 302] width 12 height 14
